Goal: Transaction & Acquisition: Purchase product/service

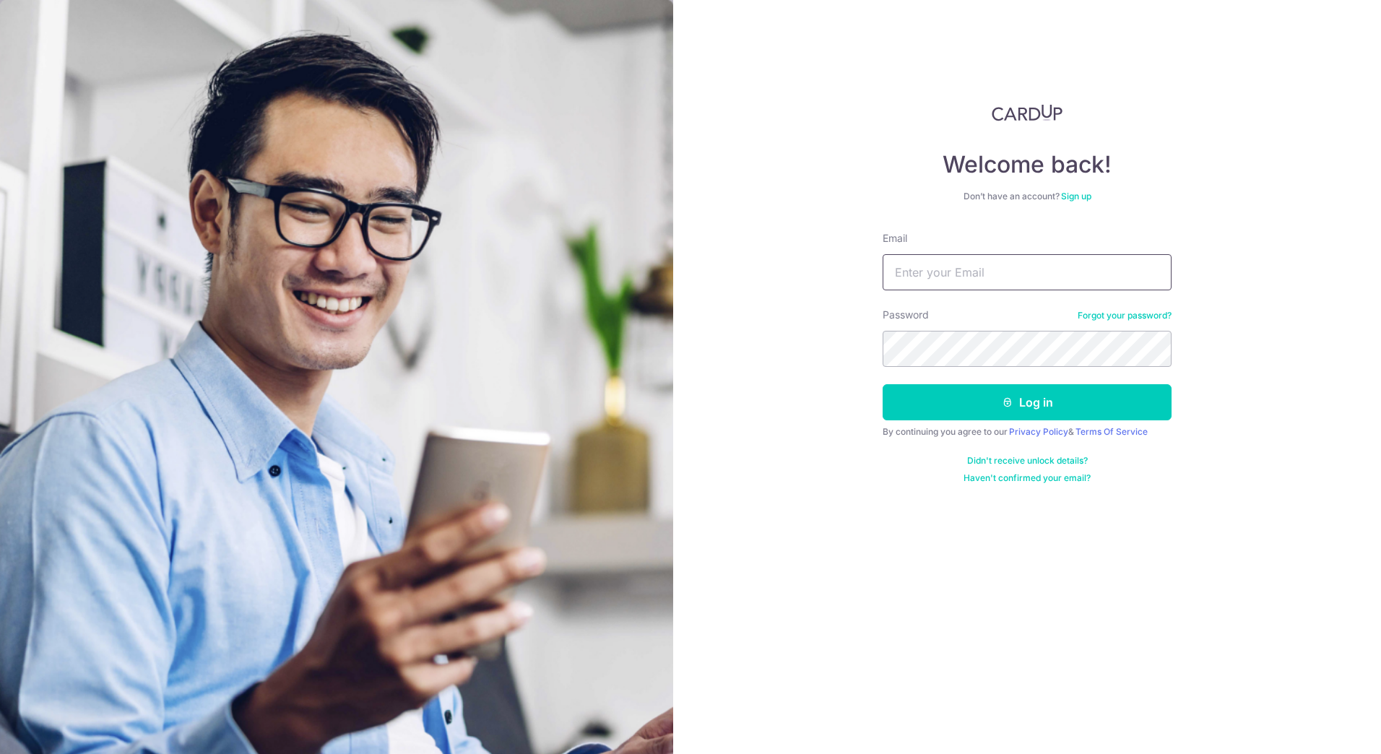
click at [899, 256] on input "Email" at bounding box center [1027, 272] width 289 height 36
type input "sti_killer@yahoo.com"
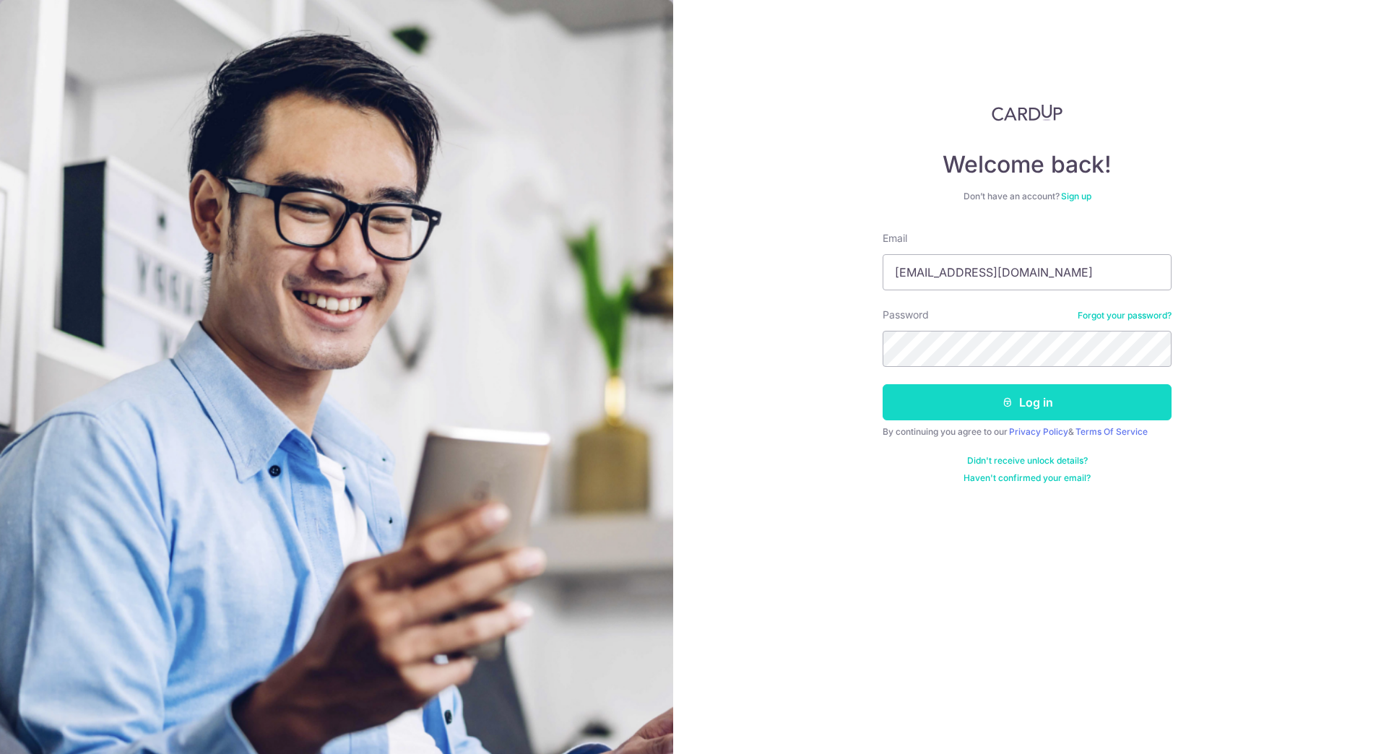
click at [1112, 418] on button "Log in" at bounding box center [1027, 402] width 289 height 36
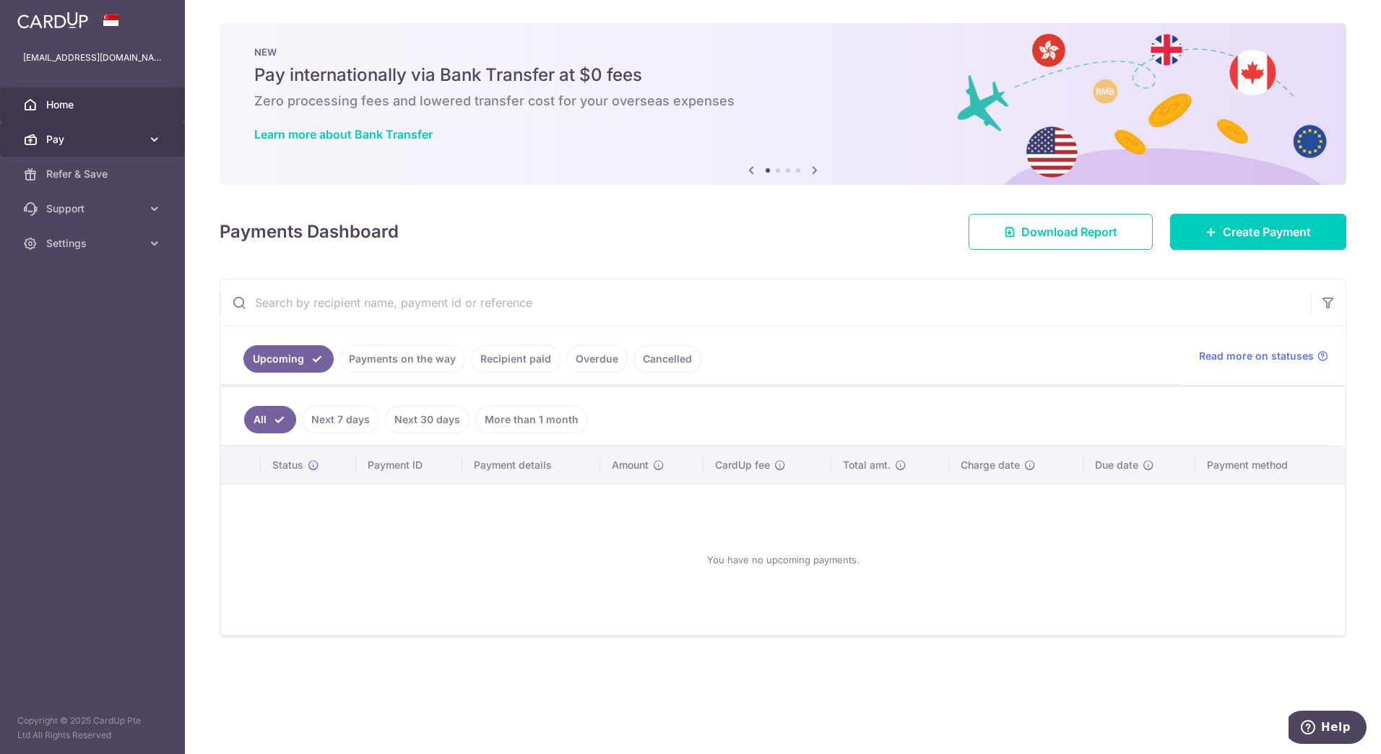
click at [142, 126] on link "Pay" at bounding box center [92, 139] width 185 height 35
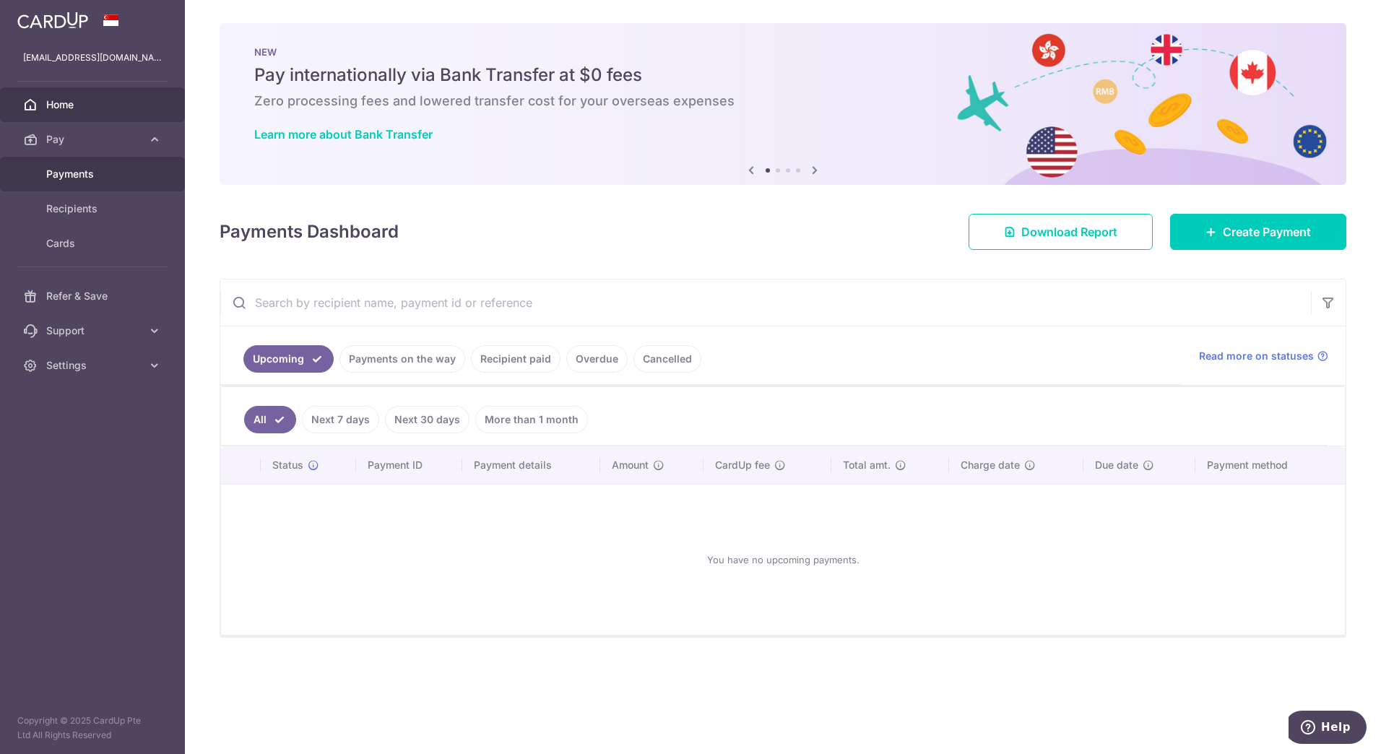
click at [131, 171] on span "Payments" at bounding box center [93, 174] width 95 height 14
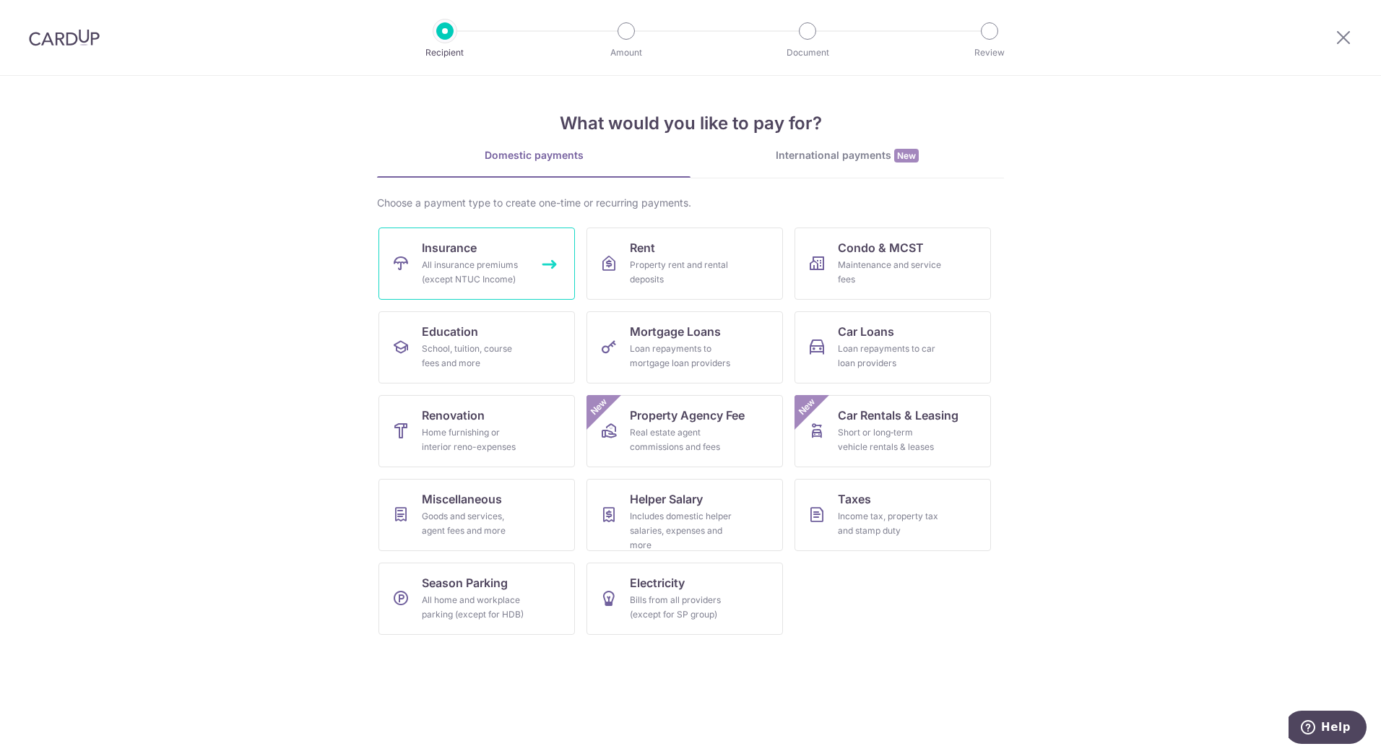
click at [472, 274] on div "All insurance premiums (except NTUC Income)" at bounding box center [474, 272] width 104 height 29
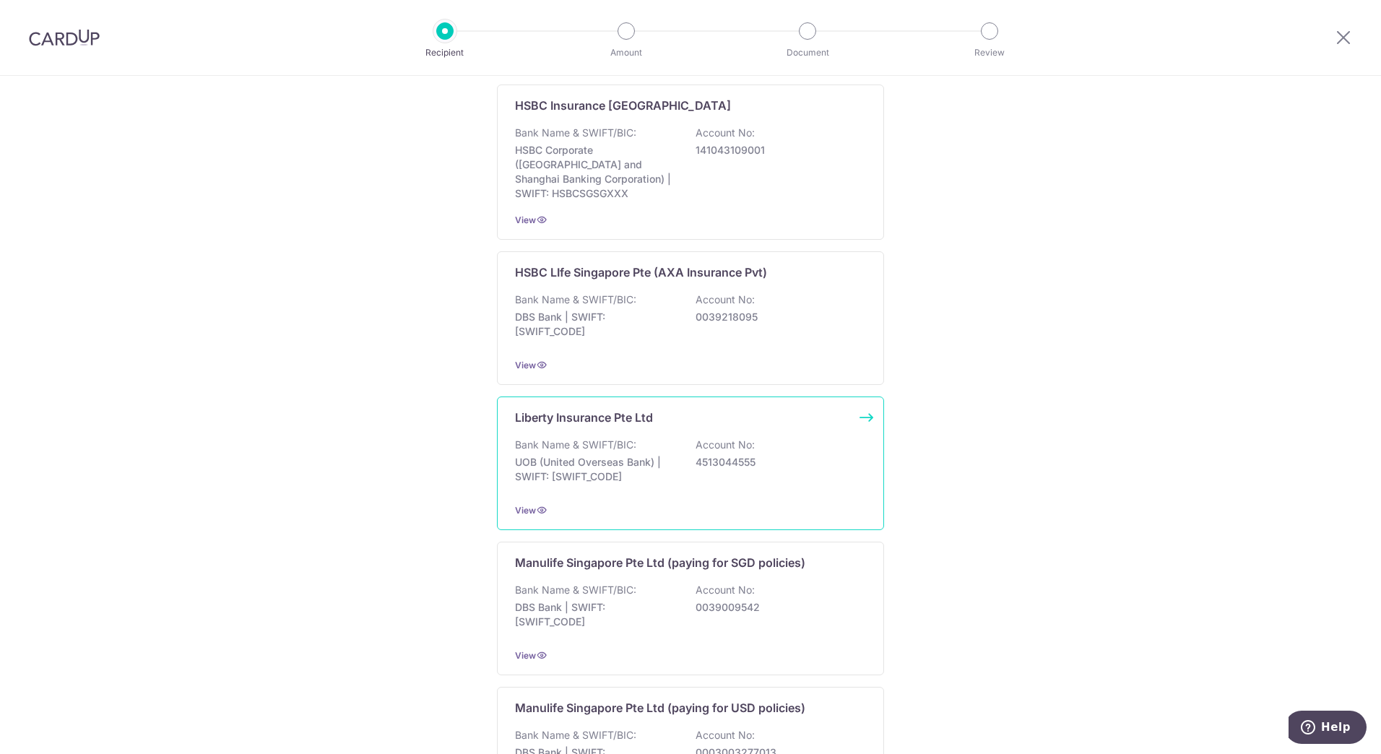
scroll to position [1250, 0]
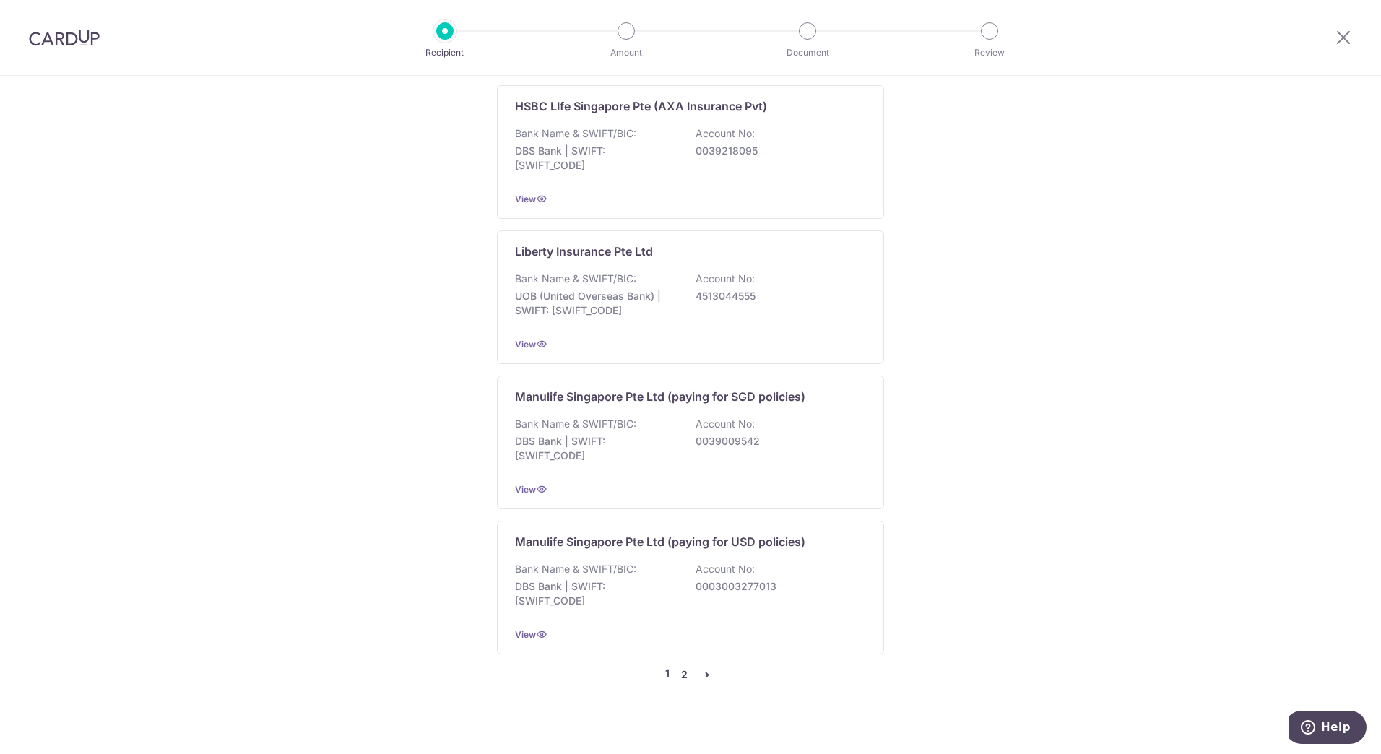
click at [682, 667] on link "2" at bounding box center [684, 674] width 17 height 17
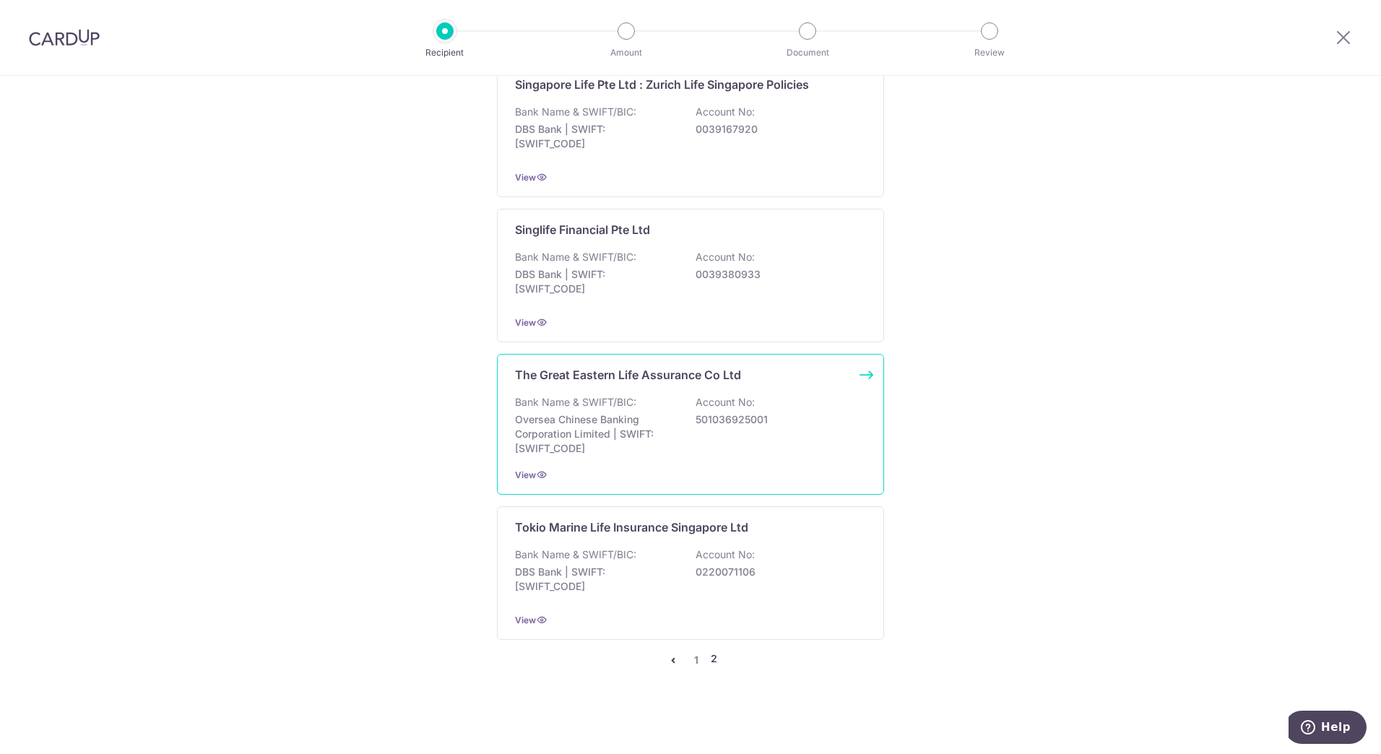
click at [681, 442] on div "Bank Name & SWIFT/BIC: Oversea Chinese Banking Corporation Limited | SWIFT: OCB…" at bounding box center [690, 425] width 351 height 61
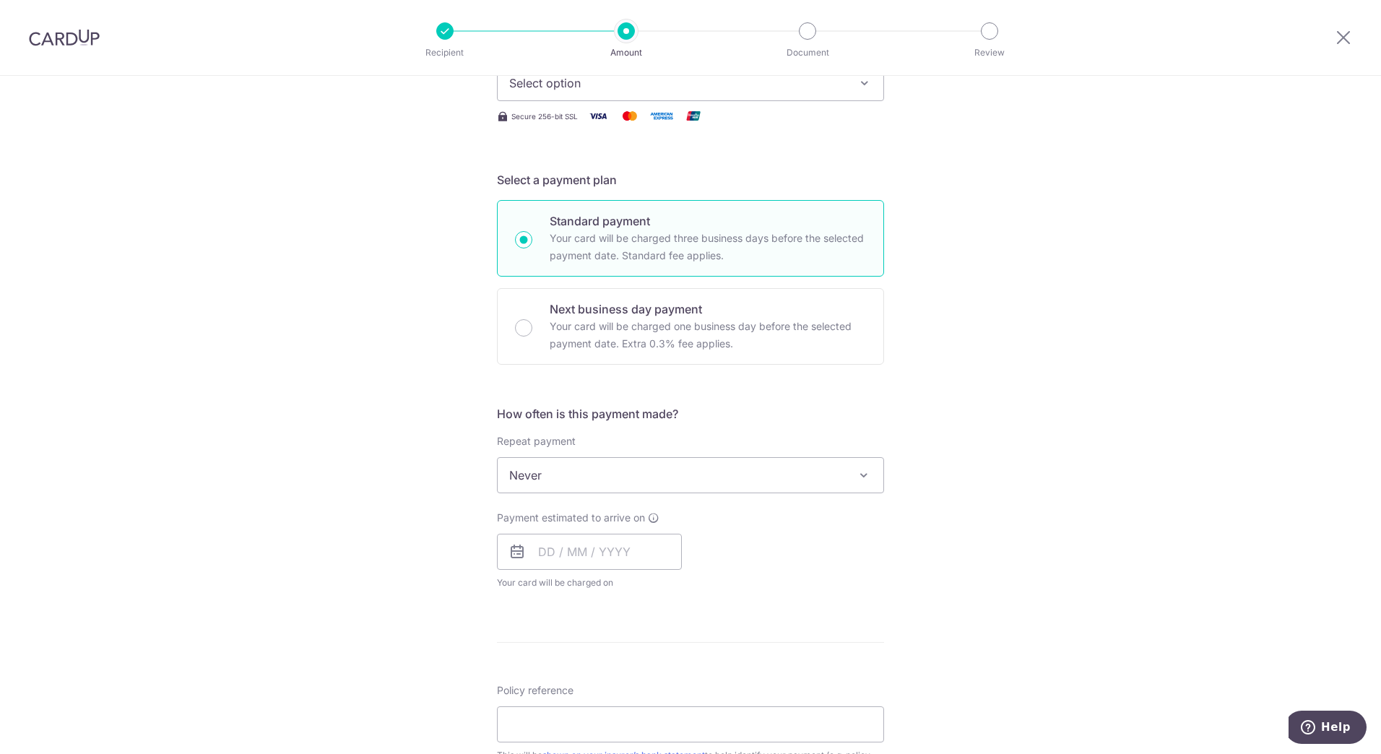
scroll to position [361, 0]
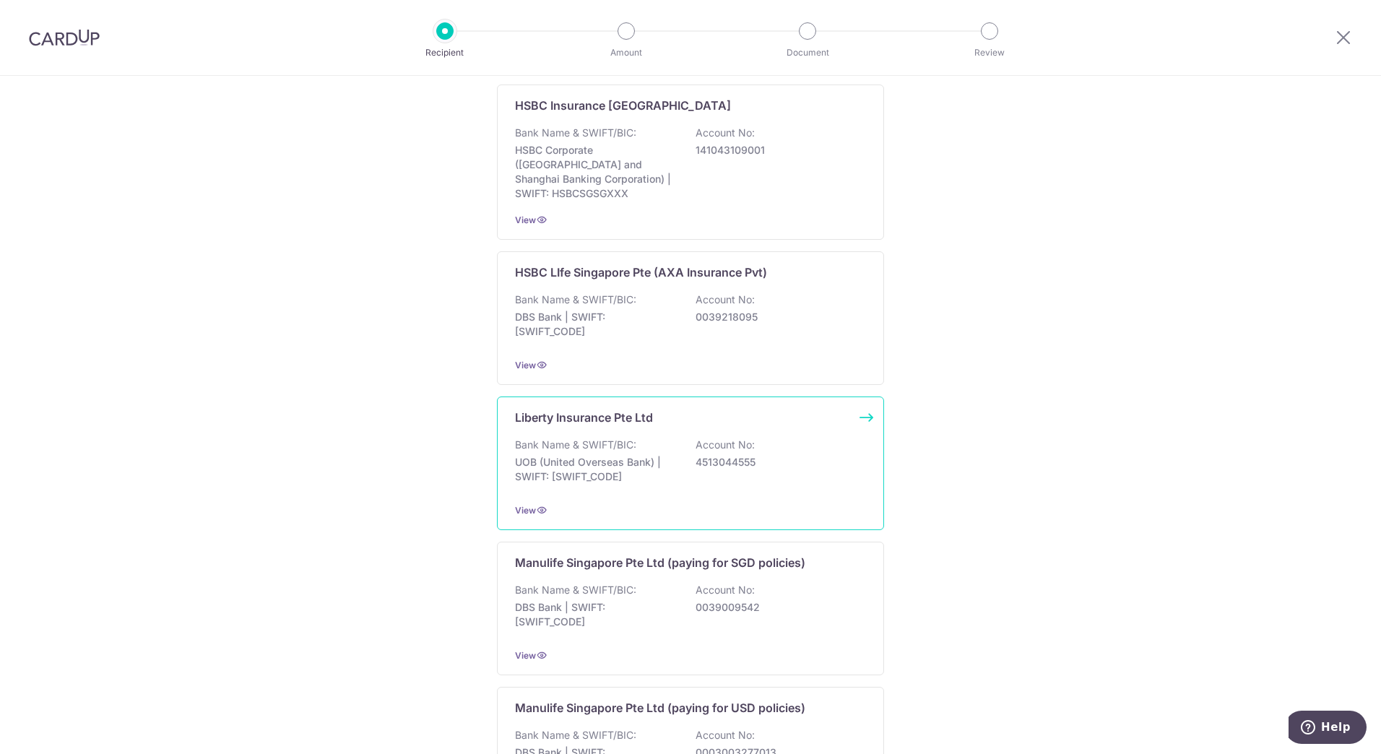
scroll to position [1250, 0]
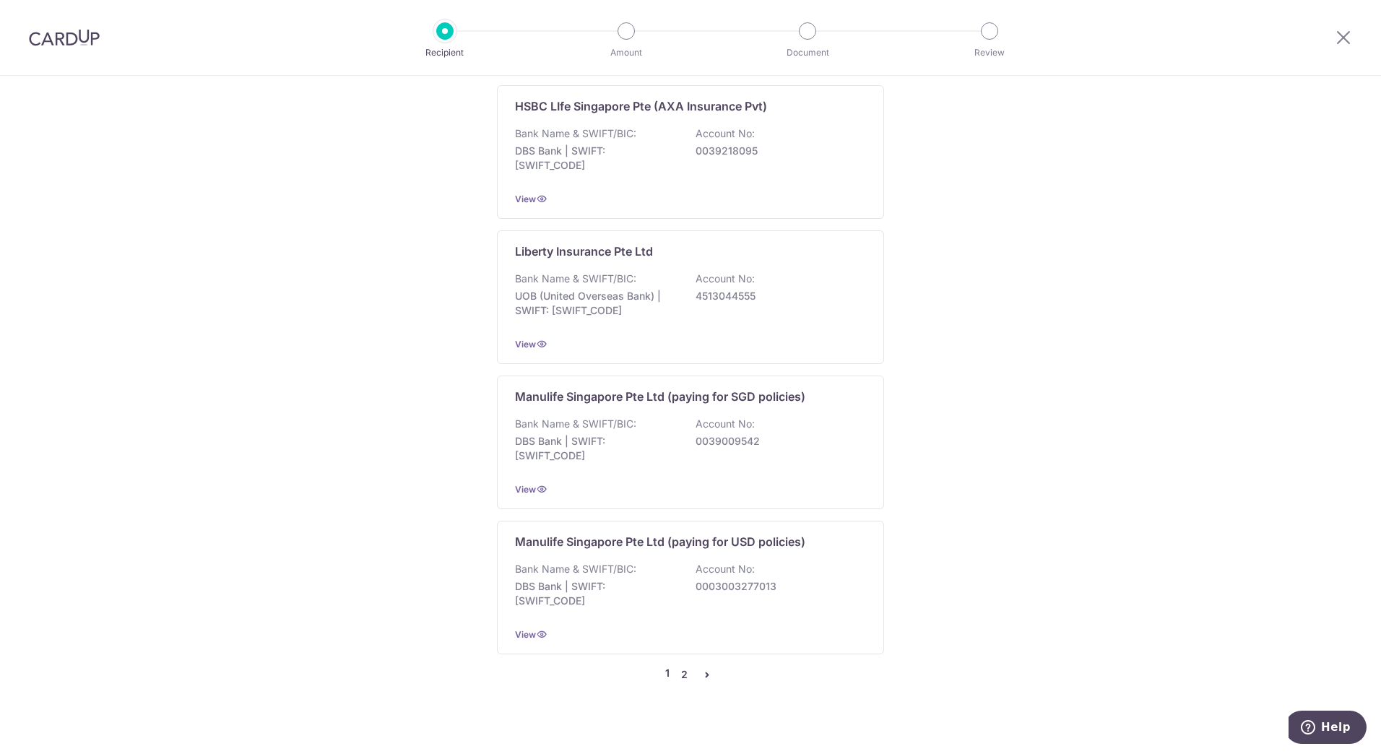
click at [683, 666] on link "2" at bounding box center [684, 674] width 17 height 17
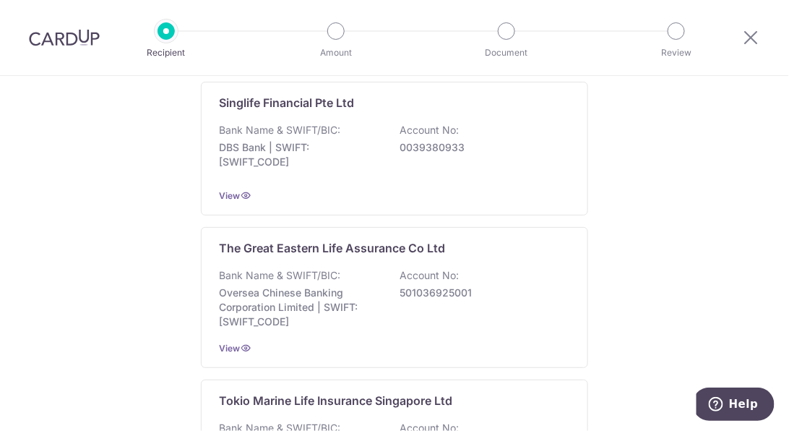
scroll to position [1363, 0]
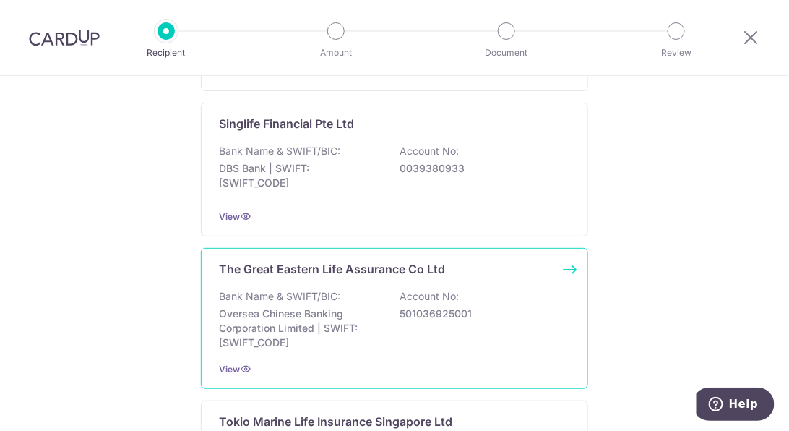
click at [235, 306] on p "Oversea Chinese Banking Corporation Limited | SWIFT: OCBCSGSGXXX" at bounding box center [300, 327] width 162 height 43
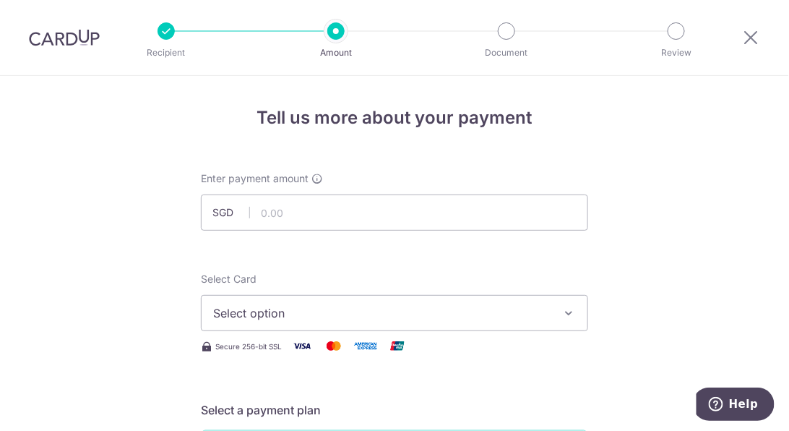
click at [305, 223] on input "text" at bounding box center [394, 212] width 387 height 36
